Goal: Information Seeking & Learning: Learn about a topic

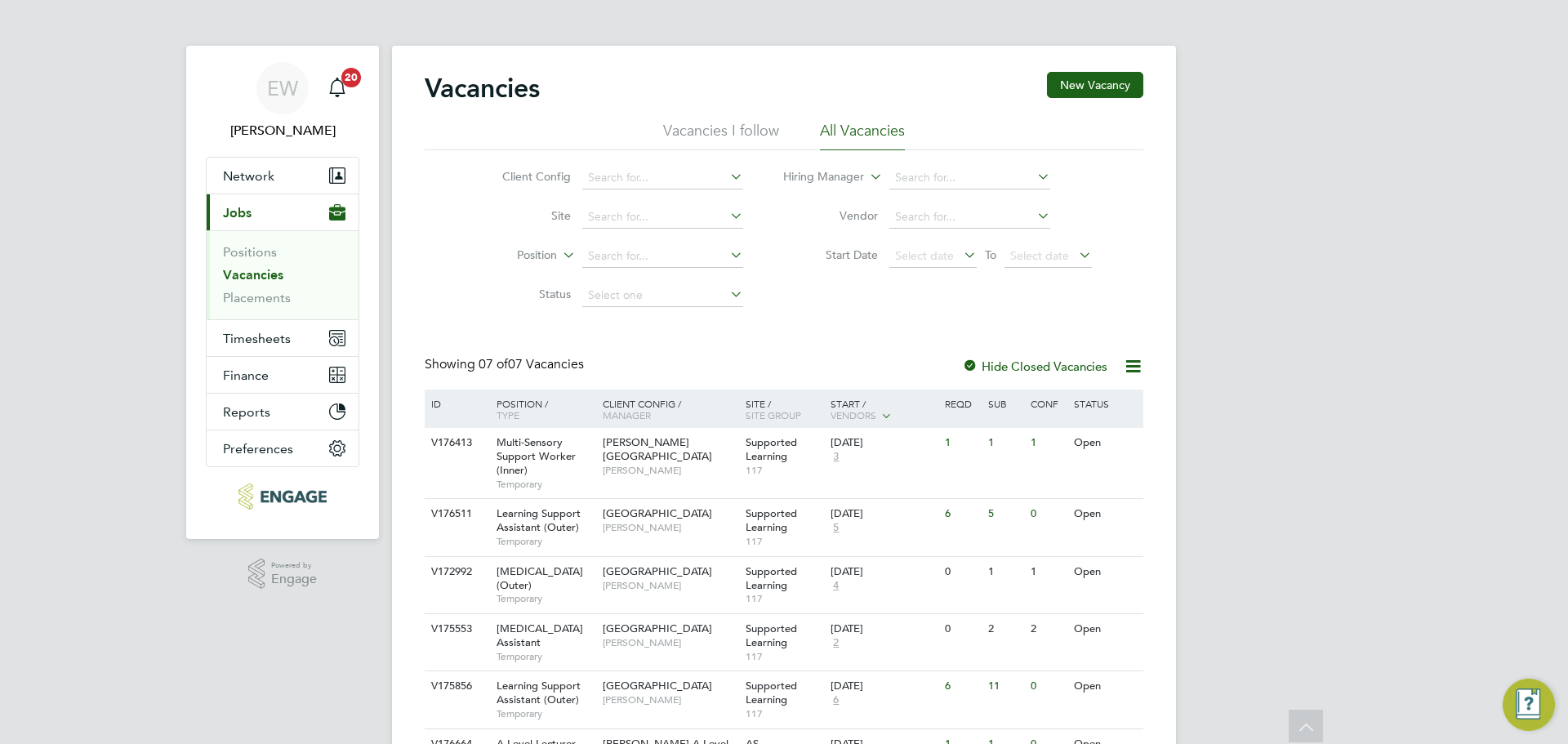
scroll to position [171, 0]
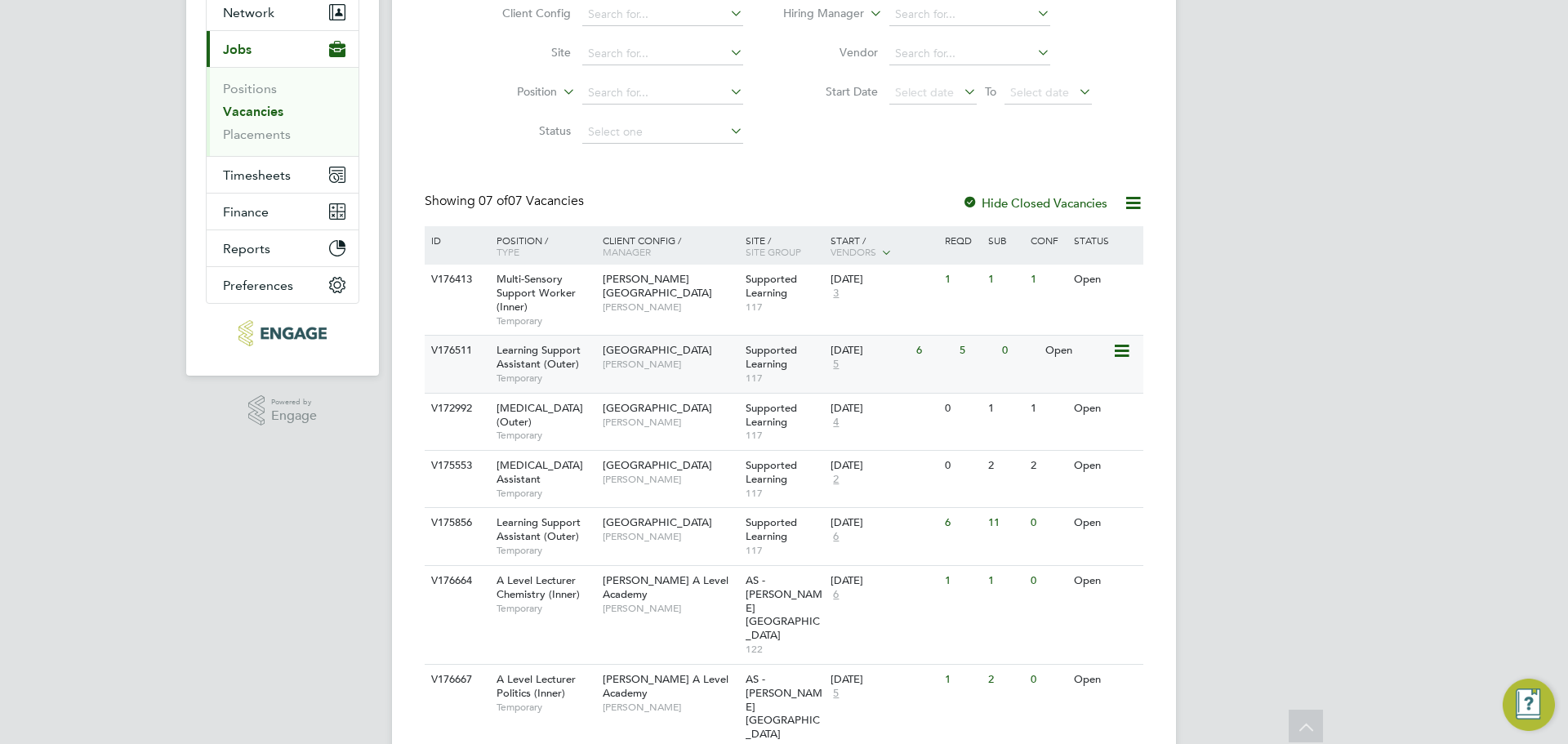
click at [592, 365] on div "Learning Support Assistant (Outer) Temporary" at bounding box center [541, 364] width 114 height 56
